Goal: Task Accomplishment & Management: Manage account settings

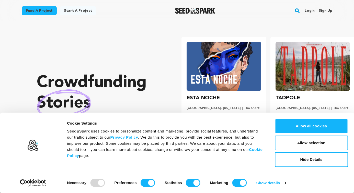
click at [312, 12] on link "Login" at bounding box center [310, 11] width 10 height 8
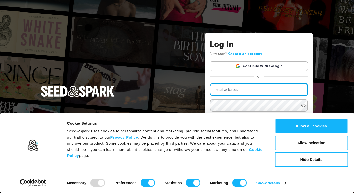
click at [268, 87] on input "Email address" at bounding box center [259, 89] width 98 height 13
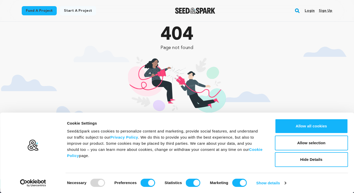
click at [306, 10] on link "Login" at bounding box center [310, 11] width 10 height 8
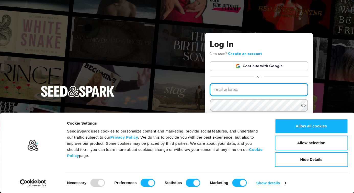
click at [258, 86] on input "Email address" at bounding box center [259, 89] width 98 height 13
